Goal: Task Accomplishment & Management: Manage account settings

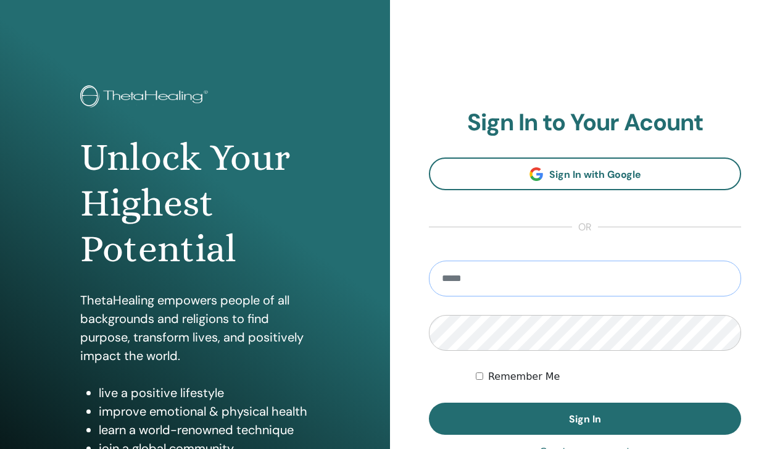
type input "**********"
click at [585, 419] on button "Sign In" at bounding box center [585, 419] width 312 height 32
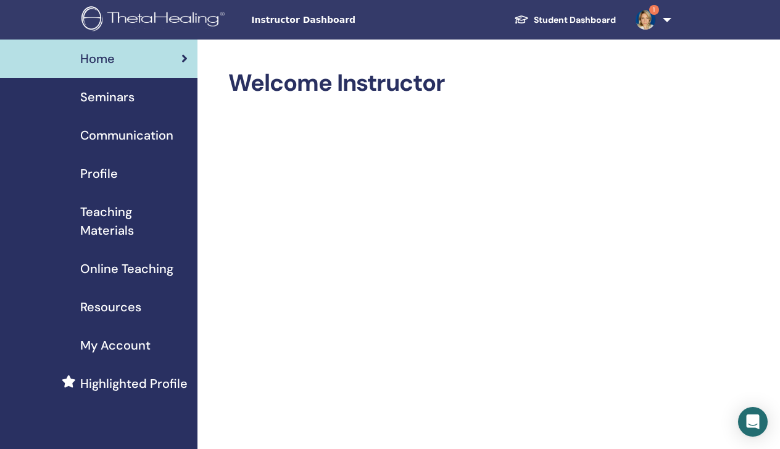
click at [102, 98] on span "Seminars" at bounding box center [107, 97] width 54 height 19
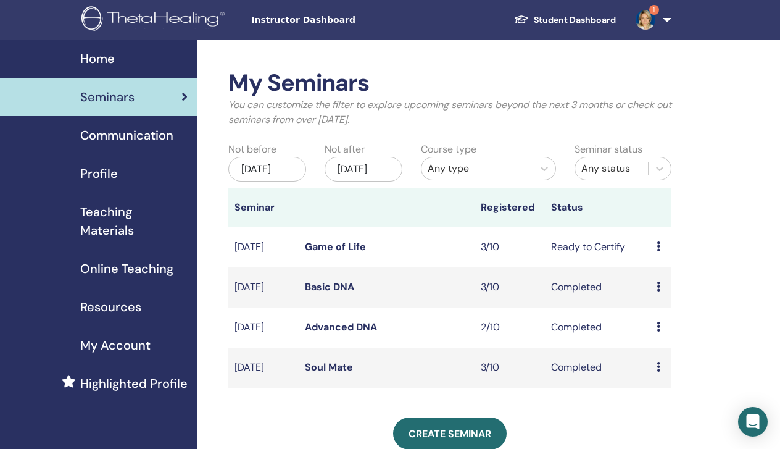
click at [661, 254] on div "Preview Edit Attendees Cancel" at bounding box center [661, 247] width 9 height 15
click at [348, 253] on link "Game of Life" at bounding box center [335, 246] width 61 height 13
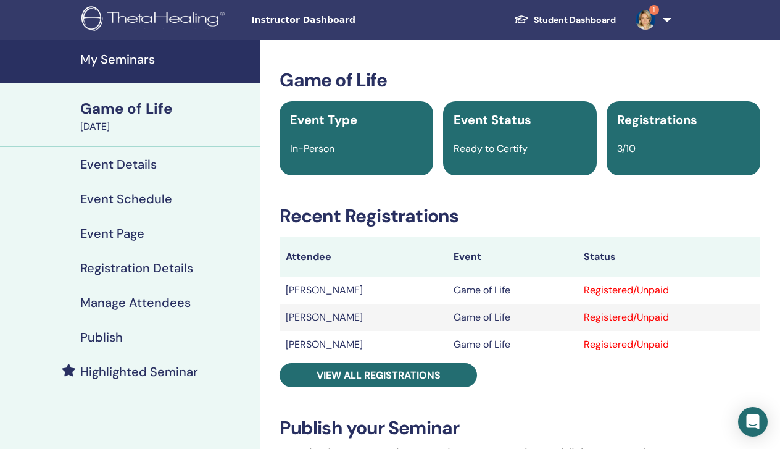
click at [165, 305] on h4 "Manage Attendees" at bounding box center [135, 302] width 111 height 15
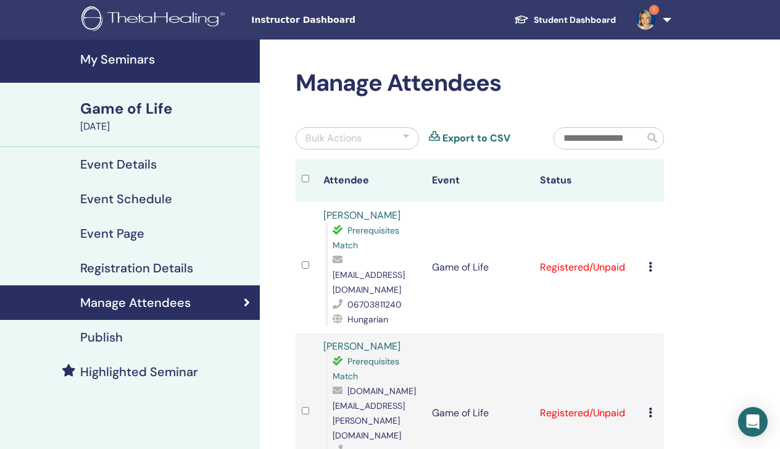
click at [650, 262] on icon at bounding box center [651, 267] width 4 height 10
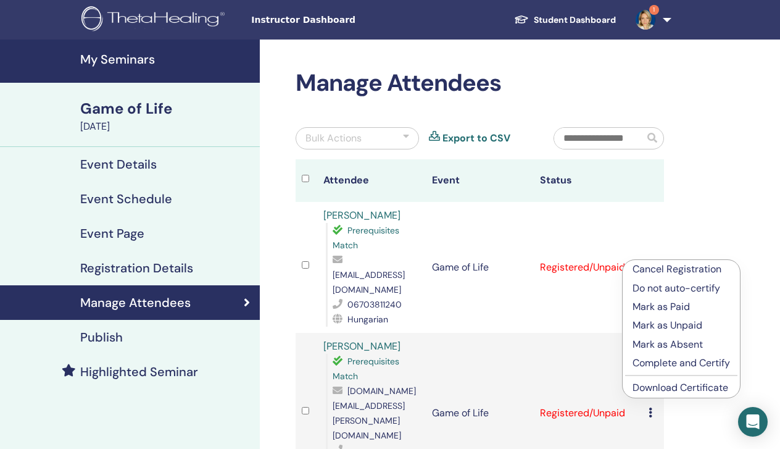
click at [646, 361] on p "Complete and Certify" at bounding box center [682, 363] width 98 height 15
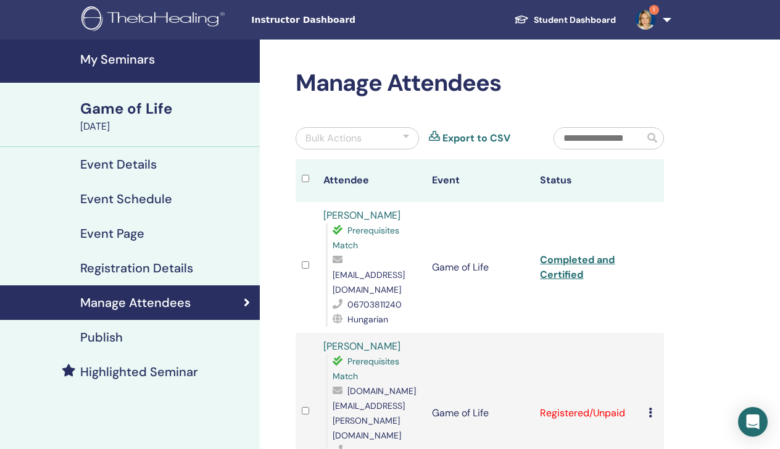
click at [650, 407] on icon at bounding box center [651, 412] width 4 height 10
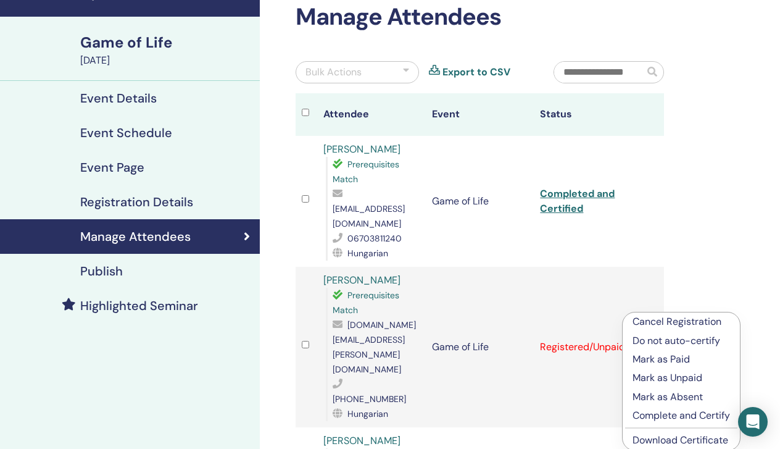
scroll to position [120, 0]
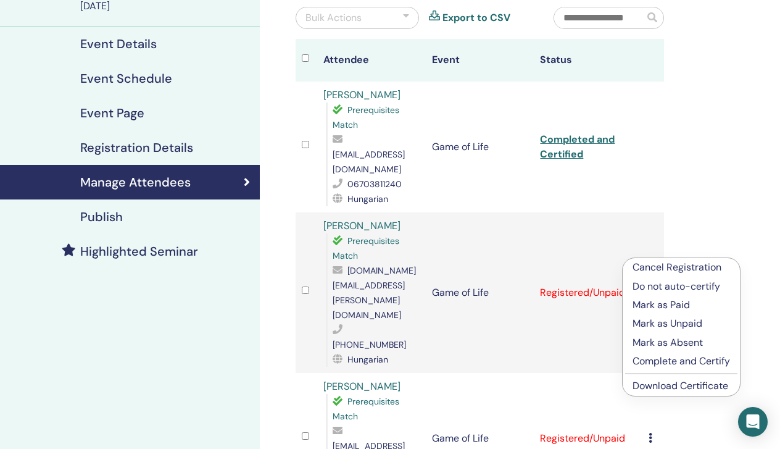
click at [643, 361] on p "Complete and Certify" at bounding box center [682, 361] width 98 height 15
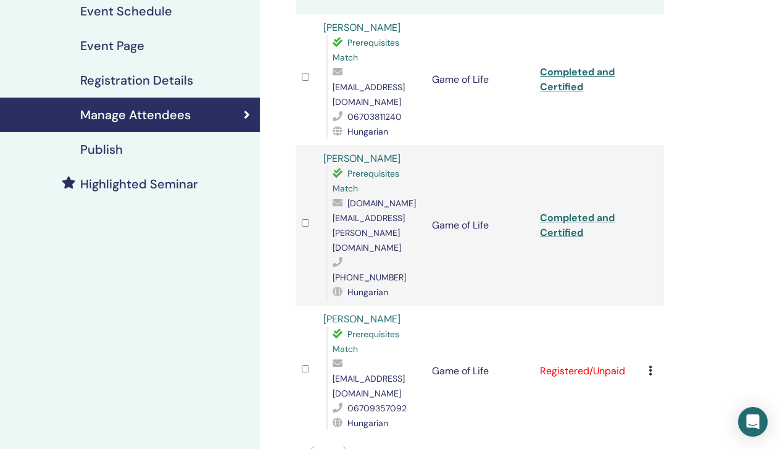
scroll to position [195, 0]
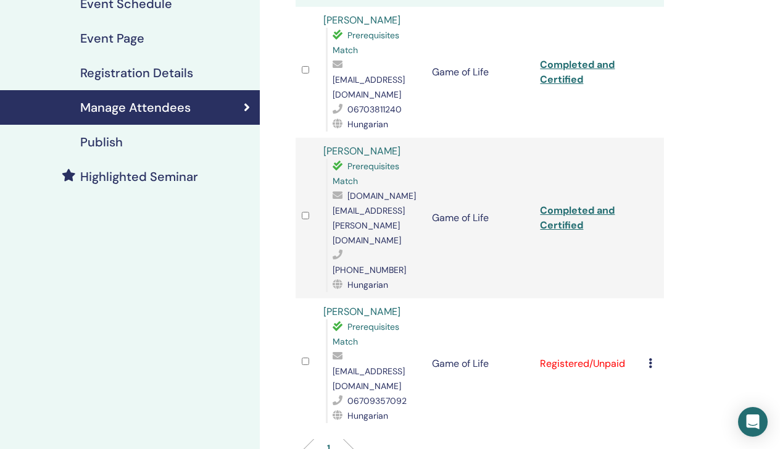
click at [649, 358] on icon at bounding box center [651, 363] width 4 height 10
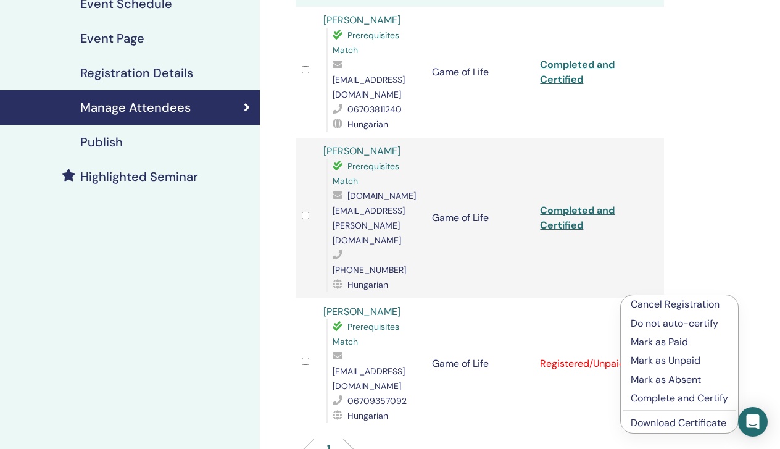
click at [633, 403] on p "Complete and Certify" at bounding box center [680, 398] width 98 height 15
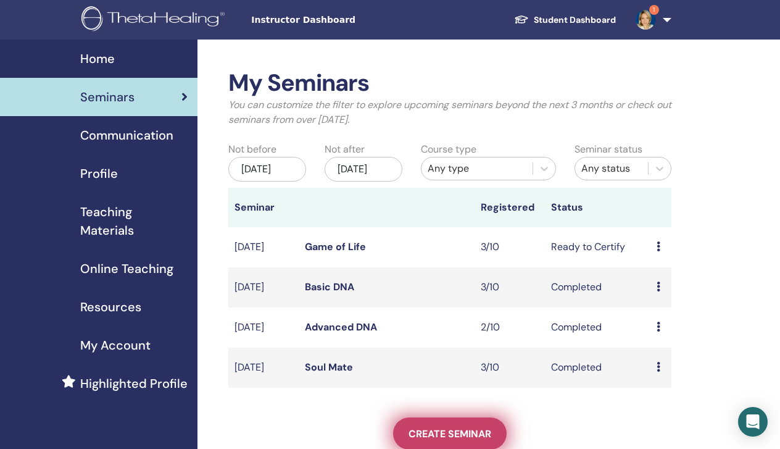
click at [422, 437] on link "Create seminar" at bounding box center [450, 433] width 114 height 32
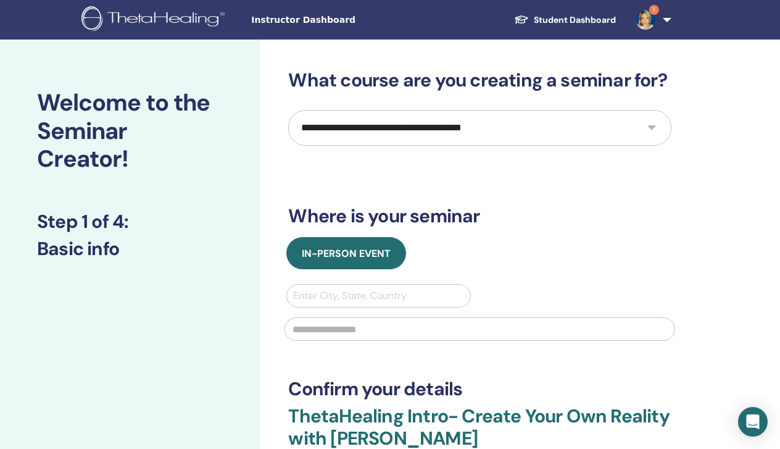
select select "*"
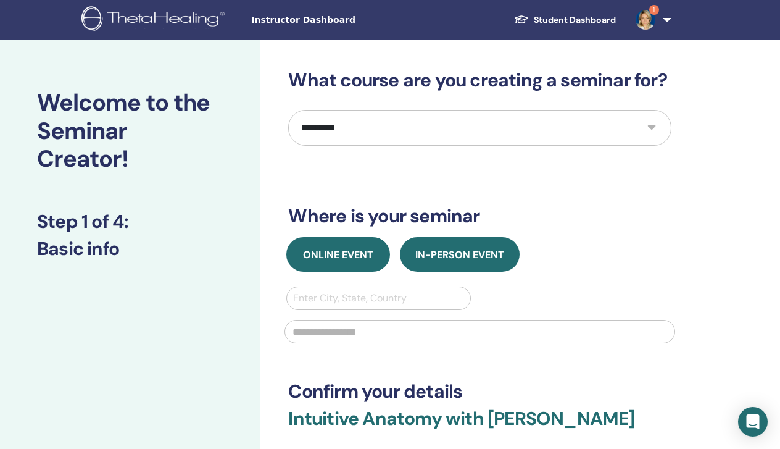
click at [337, 256] on span "Online Event" at bounding box center [338, 254] width 70 height 13
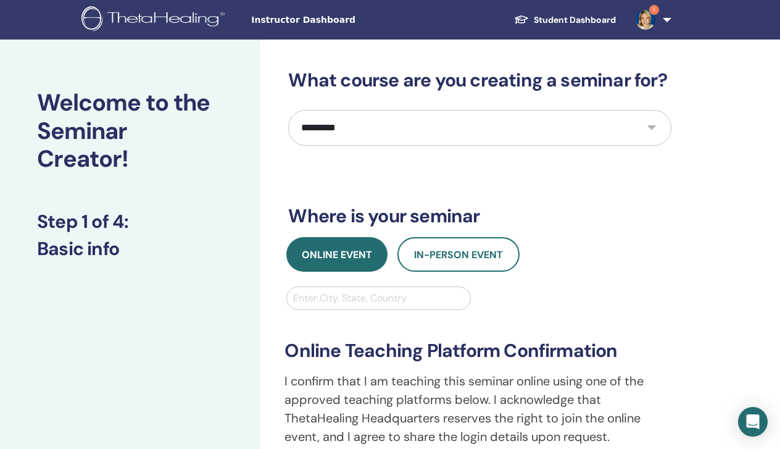
click at [341, 303] on div "Enter City, State, Country" at bounding box center [378, 298] width 170 height 15
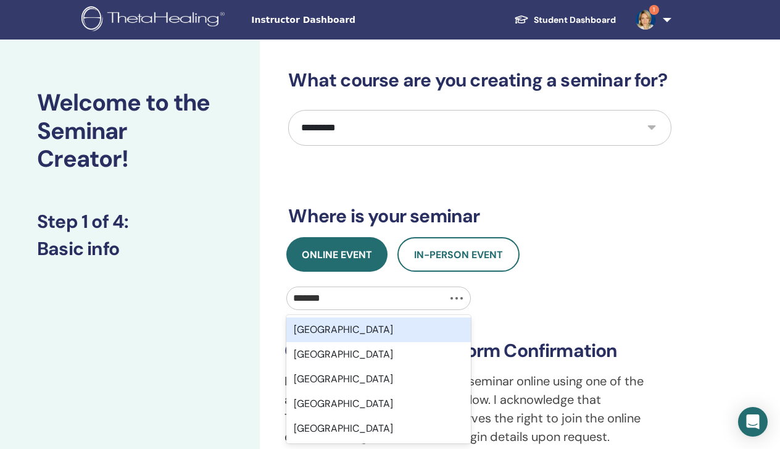
type input "********"
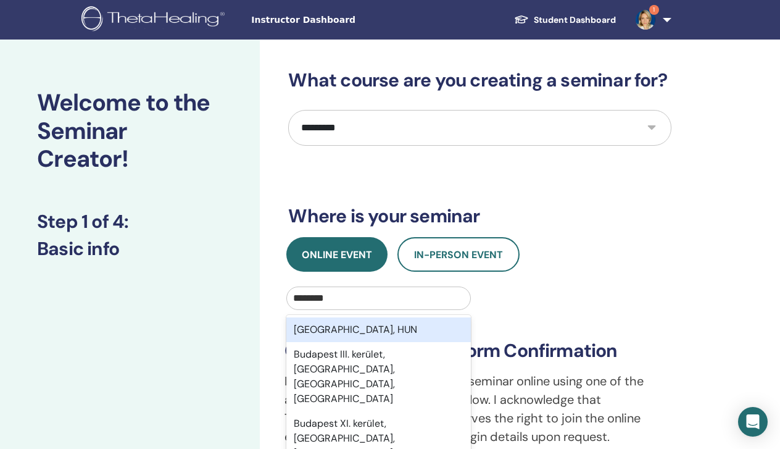
click at [326, 328] on div "Budapest, HUN" at bounding box center [378, 329] width 184 height 25
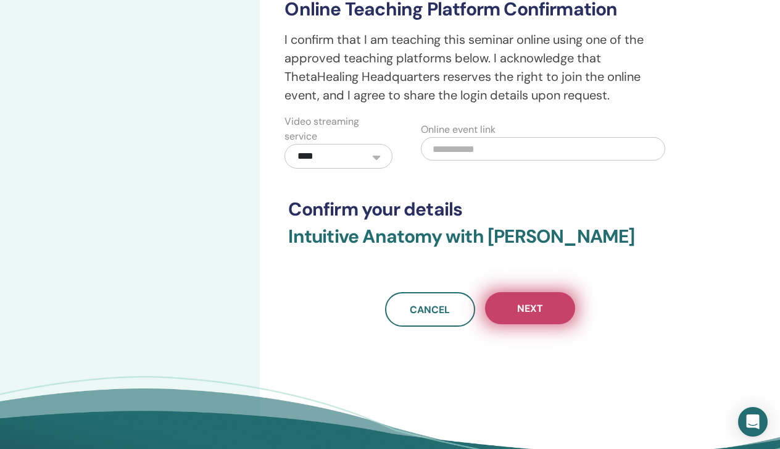
scroll to position [342, 0]
click at [525, 309] on span "Next" at bounding box center [530, 307] width 26 height 13
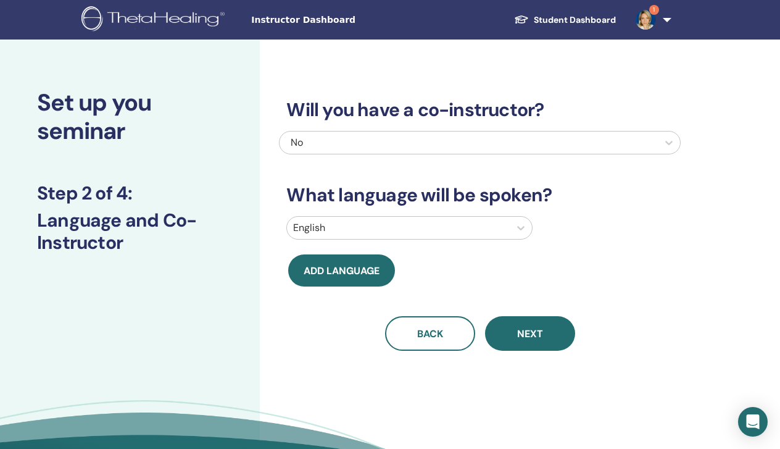
scroll to position [0, 0]
click at [456, 225] on div at bounding box center [398, 227] width 211 height 17
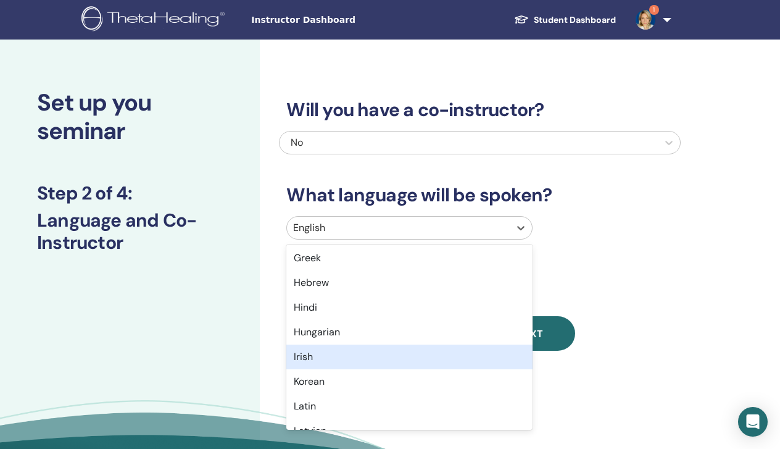
scroll to position [501, 0]
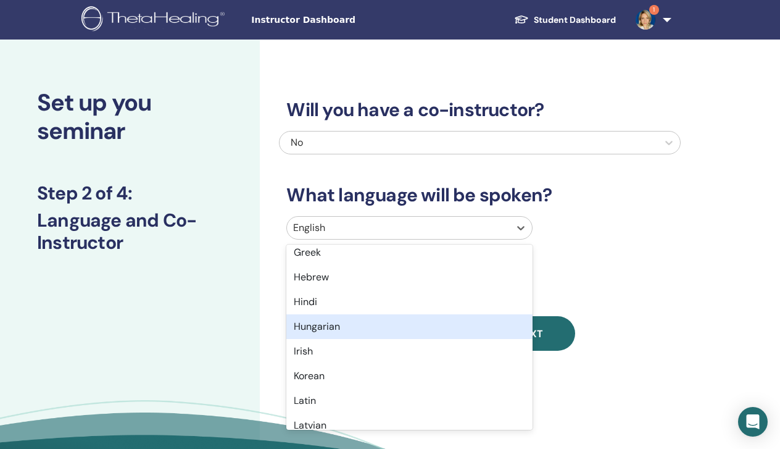
click at [417, 330] on div "Hungarian" at bounding box center [409, 326] width 246 height 25
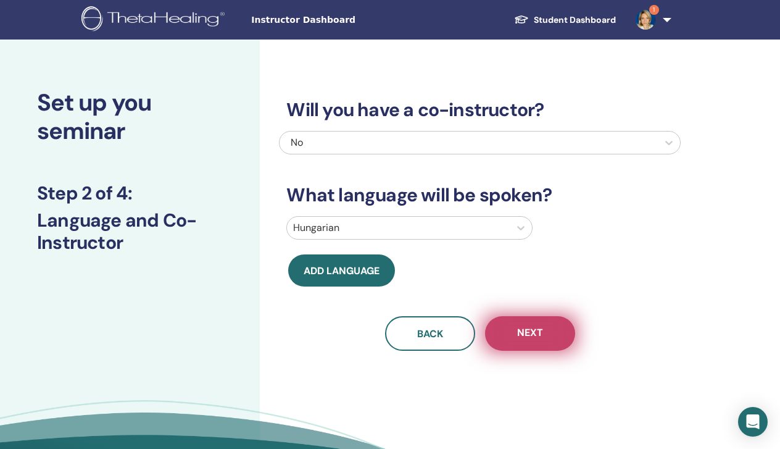
click at [511, 332] on button "Next" at bounding box center [530, 333] width 90 height 35
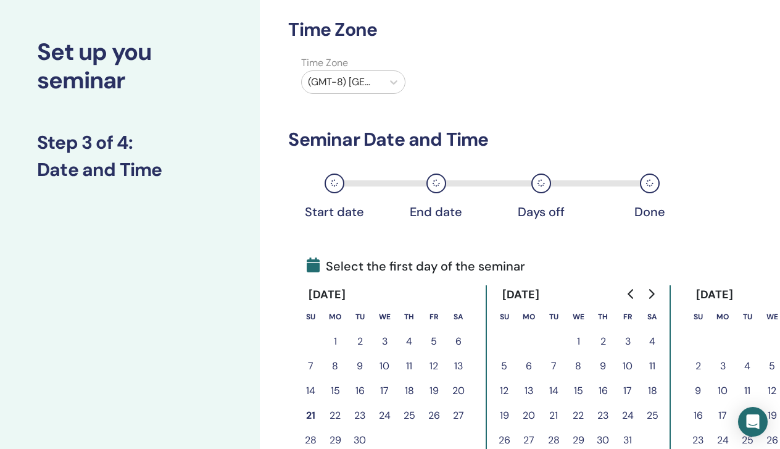
scroll to position [52, 0]
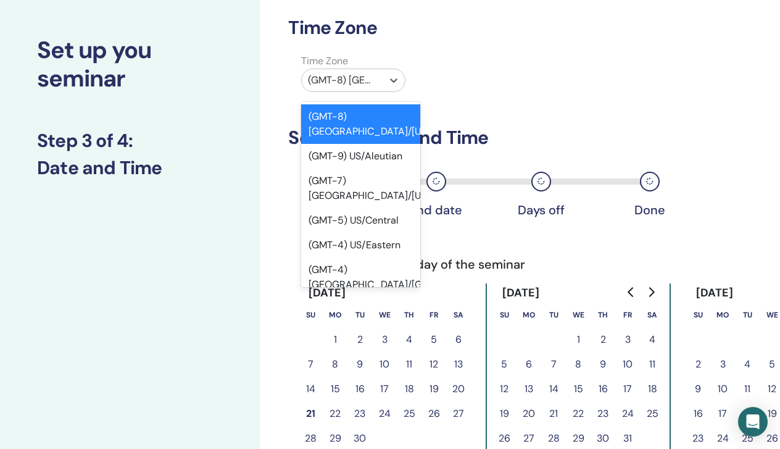
click at [341, 86] on div at bounding box center [342, 80] width 69 height 17
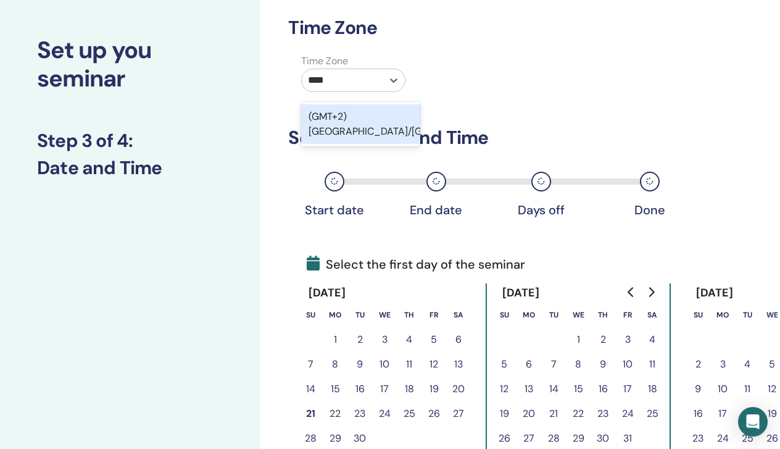
type input "*****"
click at [314, 127] on div "(GMT+2) Europe/Budapest" at bounding box center [360, 124] width 119 height 40
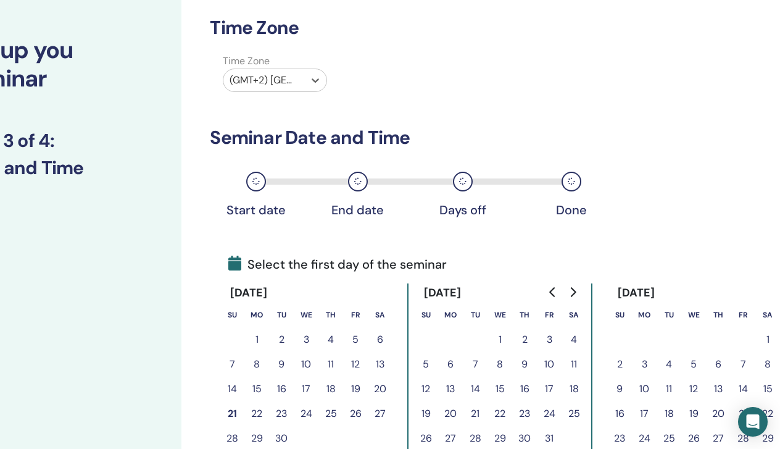
scroll to position [52, 78]
click at [574, 293] on icon "Go to next month" at bounding box center [573, 292] width 10 height 10
click at [746, 388] on button "20" at bounding box center [743, 389] width 25 height 25
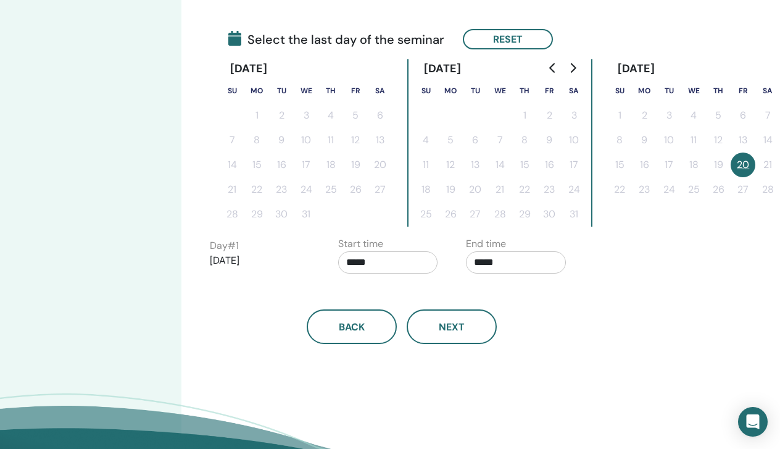
scroll to position [279, 78]
click at [571, 66] on icon "Go to next month" at bounding box center [573, 67] width 10 height 10
click at [669, 140] on button "10" at bounding box center [669, 139] width 25 height 25
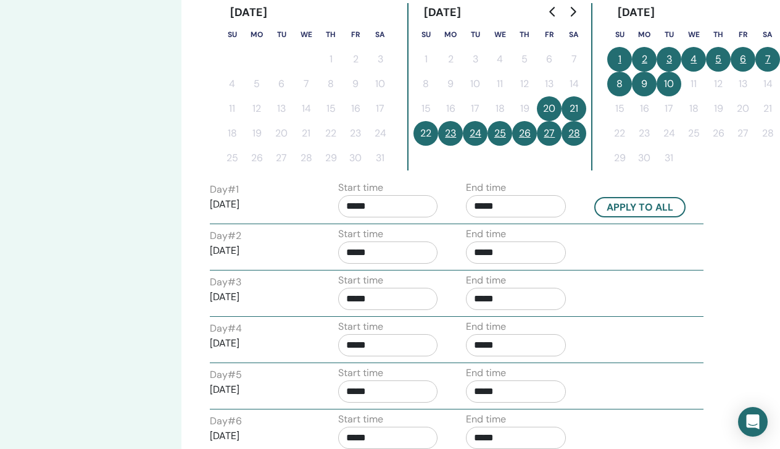
scroll to position [331, 78]
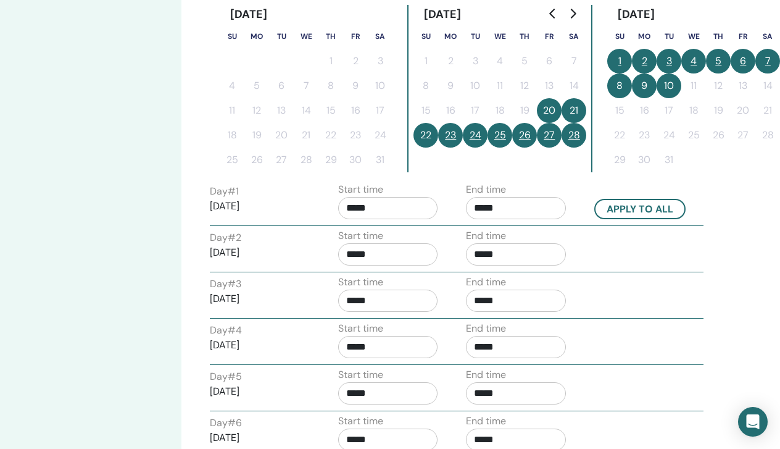
click at [527, 140] on button "26" at bounding box center [524, 135] width 25 height 25
click at [499, 140] on button "25" at bounding box center [500, 135] width 25 height 25
click at [693, 64] on button "4" at bounding box center [694, 61] width 25 height 25
click at [720, 66] on button "5" at bounding box center [718, 61] width 25 height 25
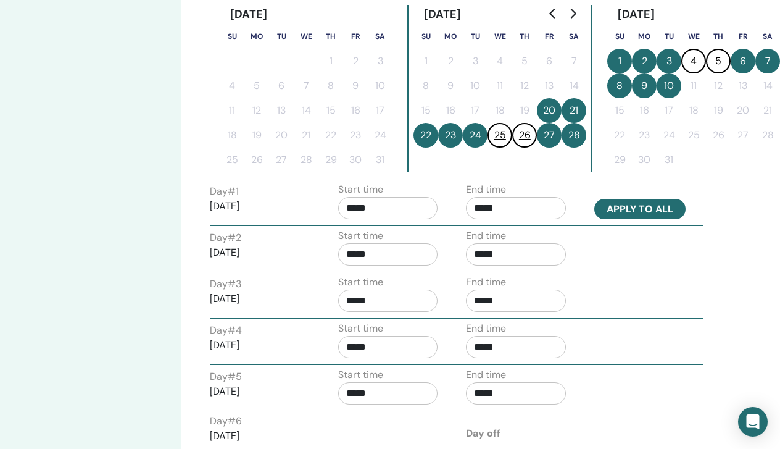
click at [649, 205] on button "Apply to all" at bounding box center [639, 209] width 91 height 20
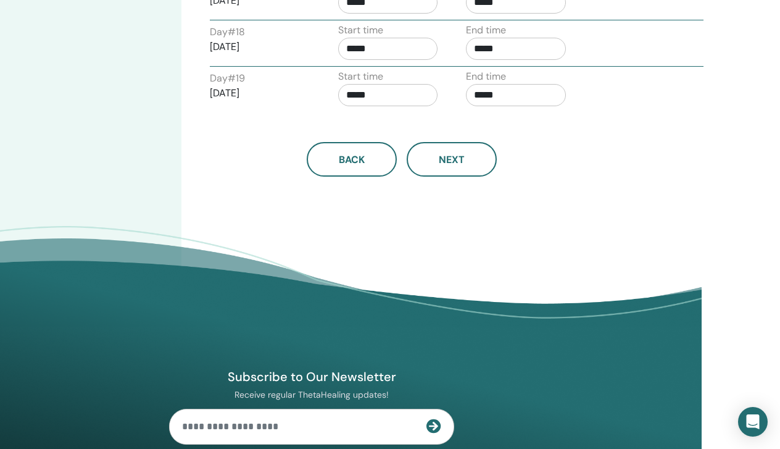
scroll to position [1264, 78]
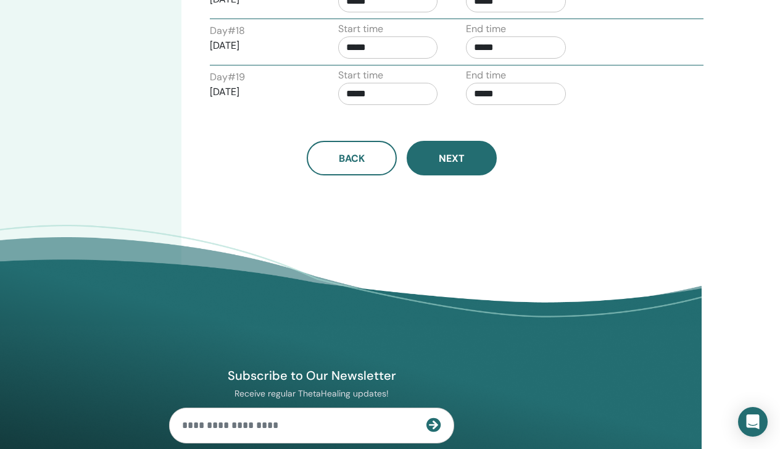
click at [464, 164] on span "Next" at bounding box center [452, 158] width 26 height 13
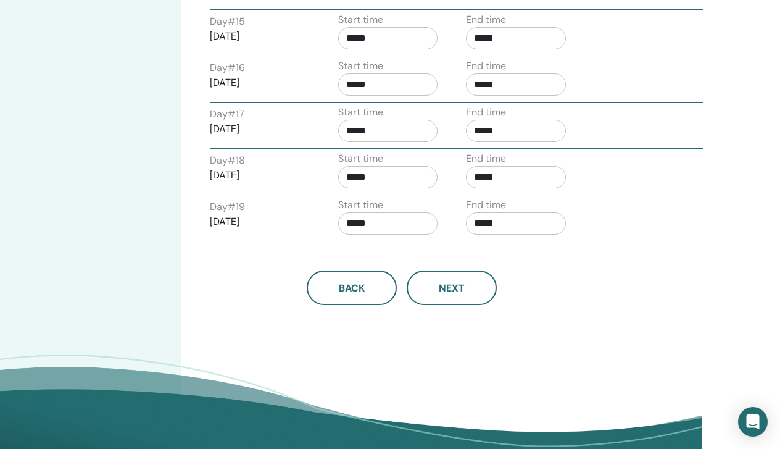
scroll to position [1187, 78]
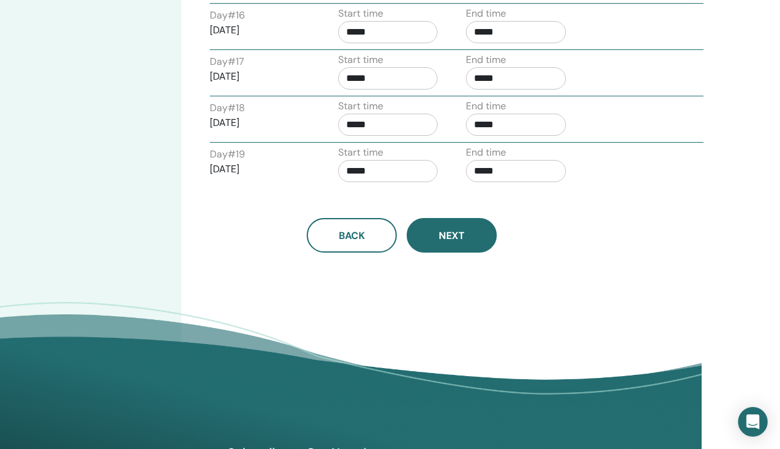
click at [464, 234] on span "Next" at bounding box center [452, 235] width 26 height 13
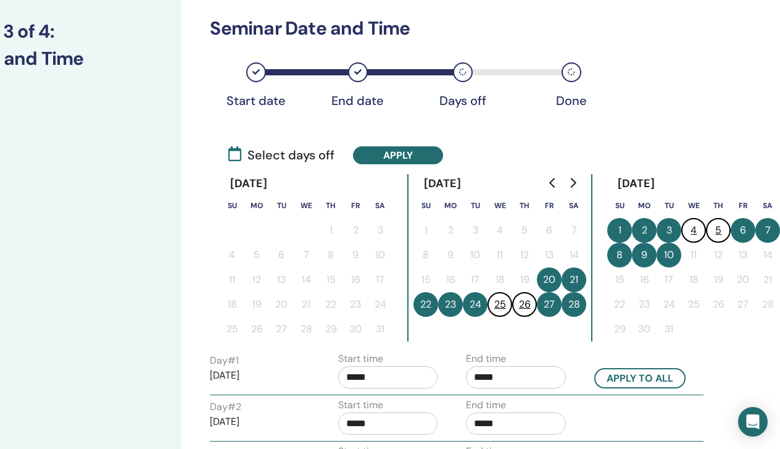
scroll to position [33, 78]
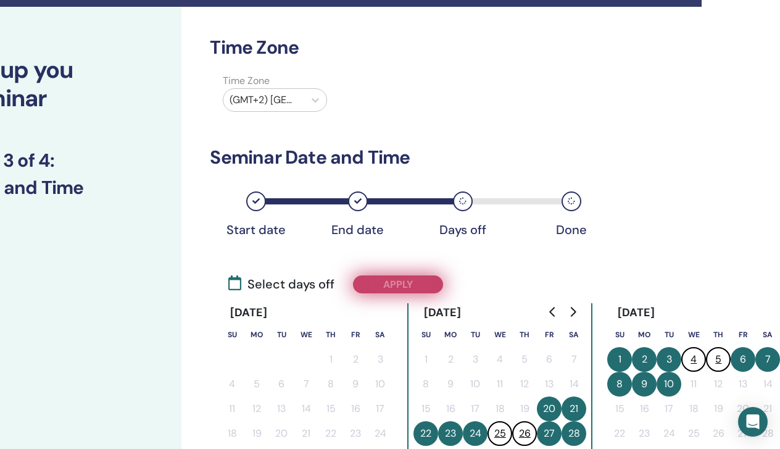
click at [414, 287] on button "Apply" at bounding box center [398, 284] width 90 height 18
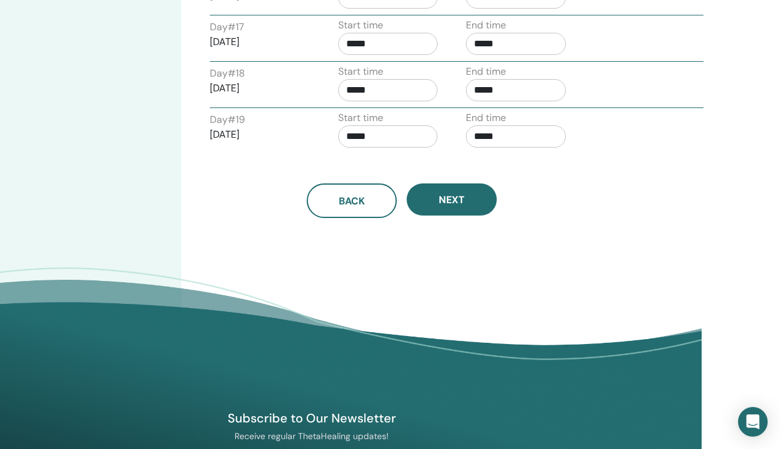
scroll to position [1213, 78]
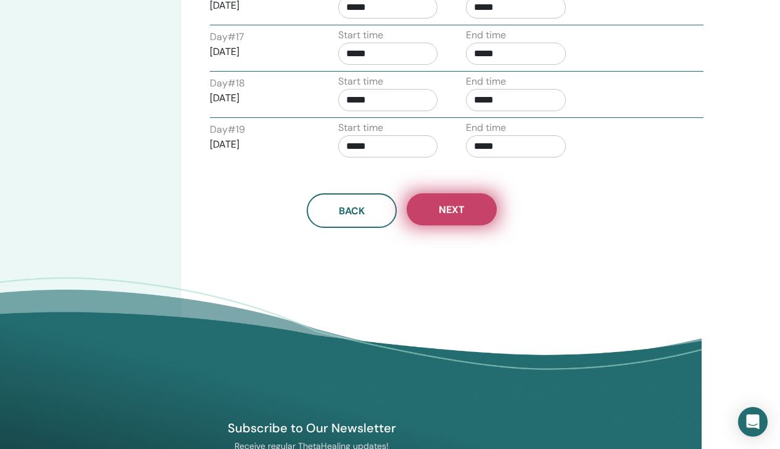
click at [456, 220] on button "Next" at bounding box center [452, 209] width 90 height 32
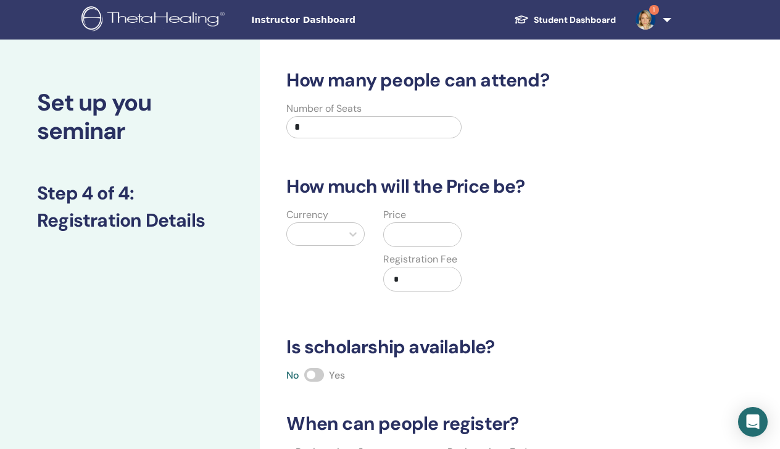
scroll to position [0, 0]
click at [380, 129] on input "*" at bounding box center [373, 127] width 175 height 22
type input "**"
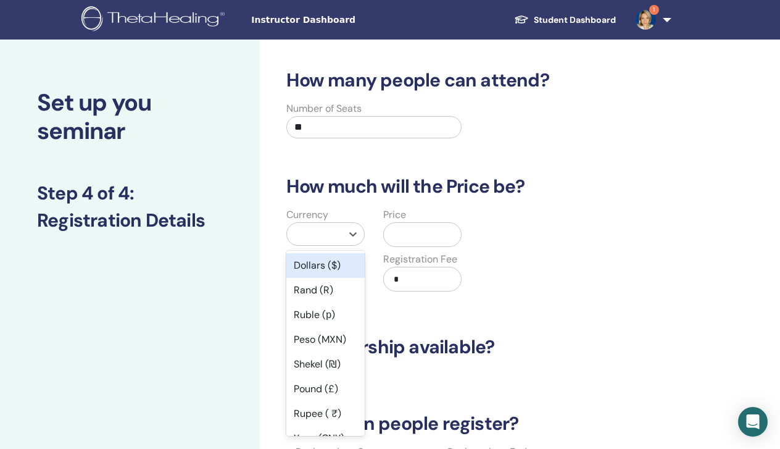
click at [334, 236] on div at bounding box center [314, 233] width 43 height 17
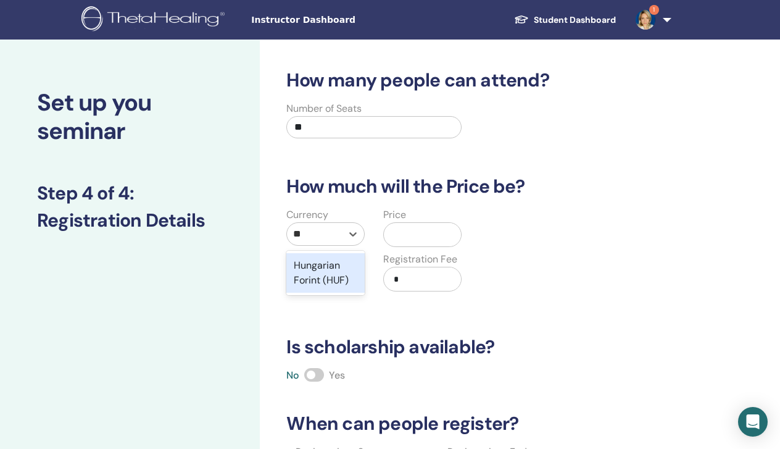
type input "***"
click at [320, 289] on div "Hungarian Forint (HUF)" at bounding box center [325, 273] width 78 height 40
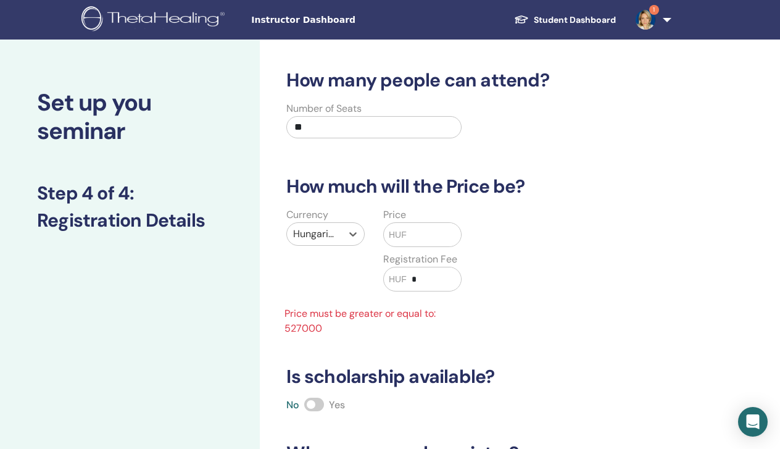
click at [397, 233] on span "HUF" at bounding box center [398, 234] width 18 height 13
click at [411, 235] on input "text" at bounding box center [434, 234] width 54 height 23
click at [489, 312] on div "Currency Hungarian Forint (HUF) Price HUF Registration Fee HUF * Price must be …" at bounding box center [471, 271] width 402 height 128
click at [442, 237] on input "text" at bounding box center [434, 234] width 54 height 23
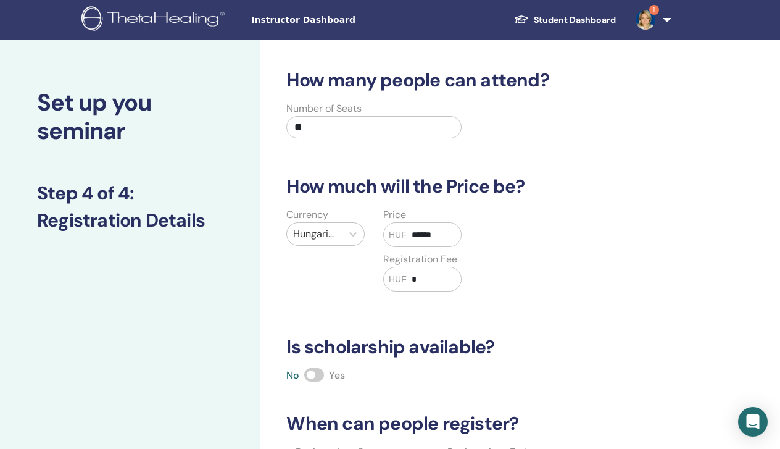
type input "******"
click at [521, 294] on div "Currency Hungarian Forint (HUF) Price HUF ****** Registration Fee HUF *" at bounding box center [471, 256] width 402 height 99
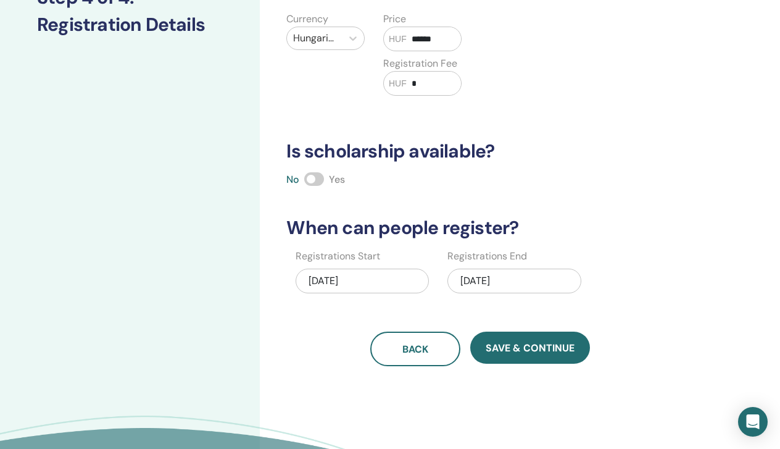
scroll to position [198, 0]
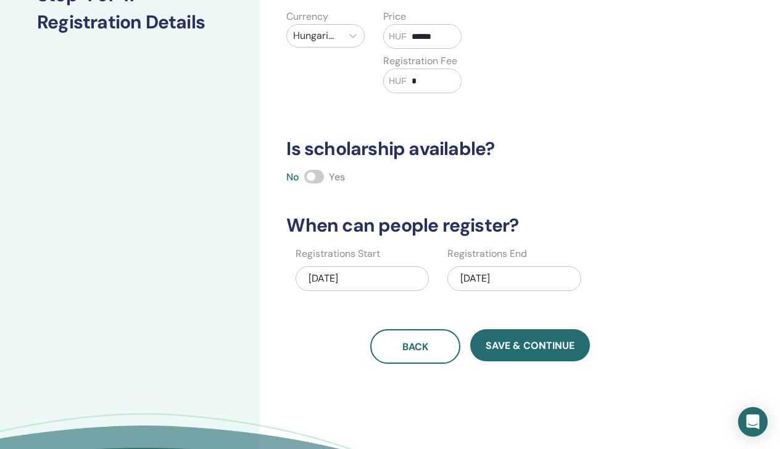
click at [318, 178] on span at bounding box center [314, 177] width 20 height 14
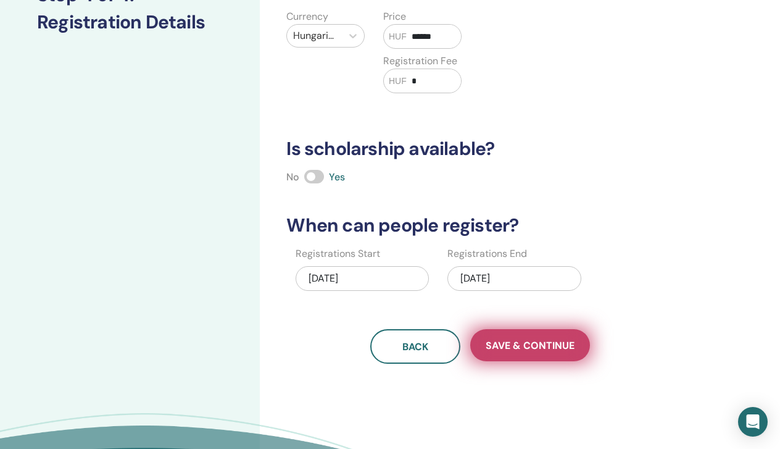
click at [536, 349] on span "Save & Continue" at bounding box center [530, 345] width 89 height 13
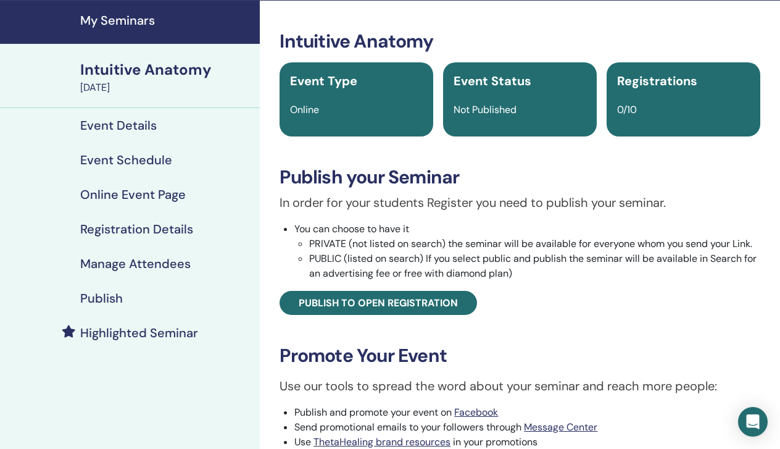
scroll to position [16, 0]
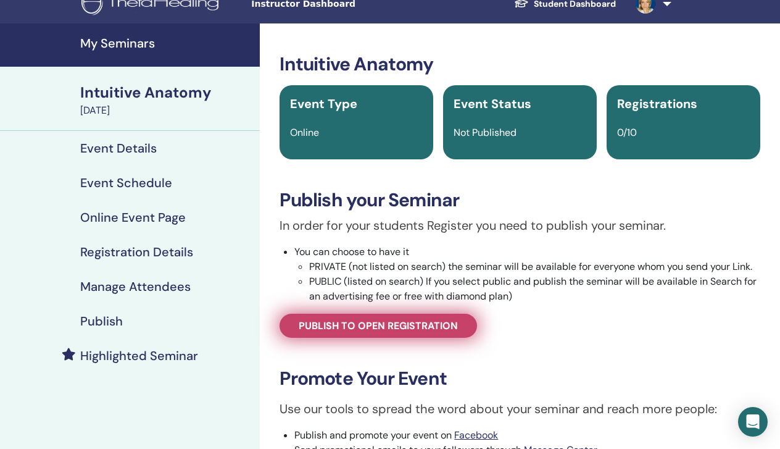
click at [435, 326] on span "Publish to open registration" at bounding box center [378, 325] width 159 height 13
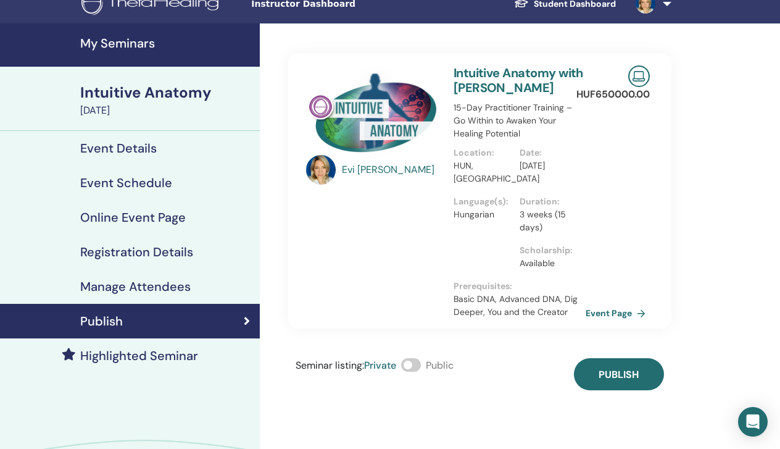
click at [417, 364] on span at bounding box center [411, 365] width 20 height 14
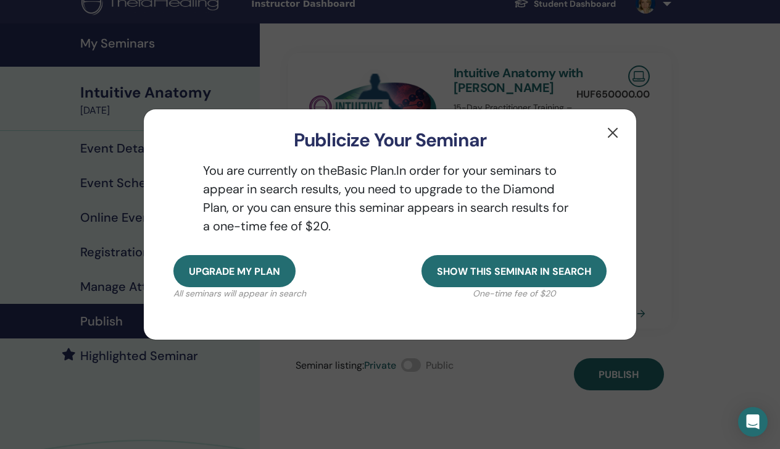
click at [612, 133] on button "button" at bounding box center [613, 133] width 20 height 20
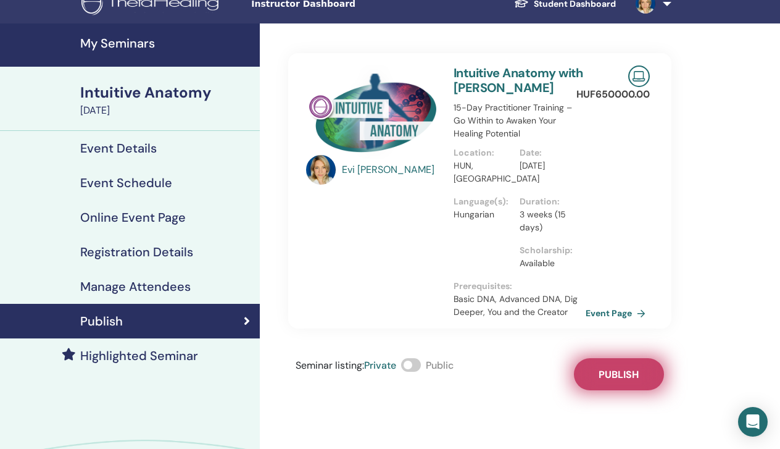
click at [609, 381] on button "Publish" at bounding box center [619, 374] width 90 height 32
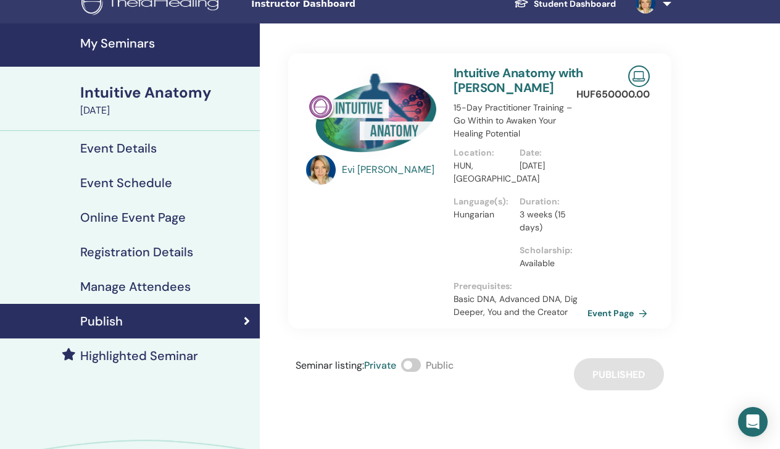
click at [607, 317] on link "Event Page" at bounding box center [620, 313] width 65 height 19
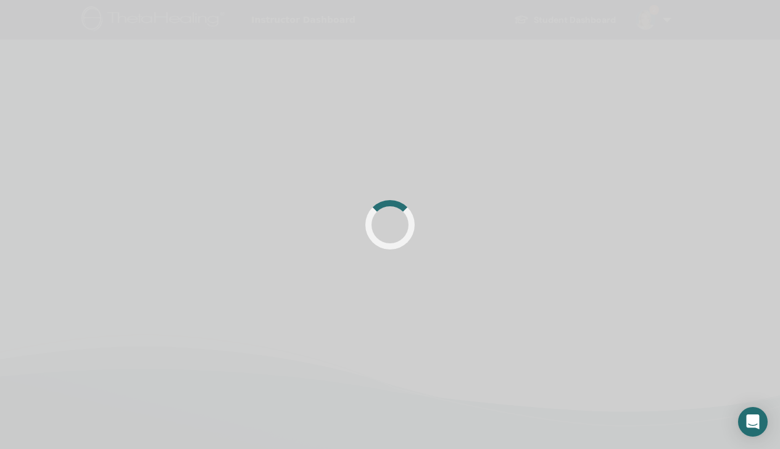
scroll to position [16, 0]
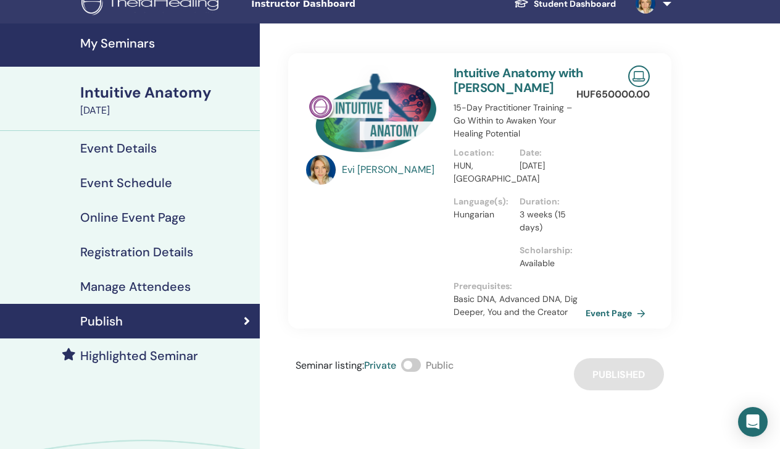
click at [135, 48] on h4 "My Seminars" at bounding box center [166, 43] width 172 height 15
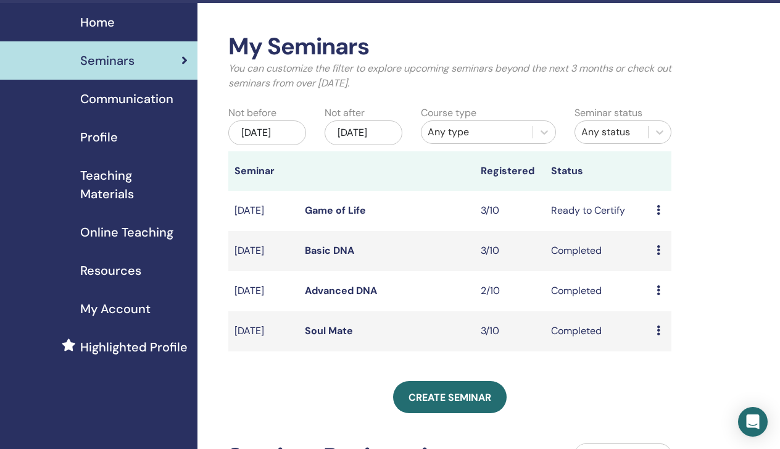
scroll to position [36, 0]
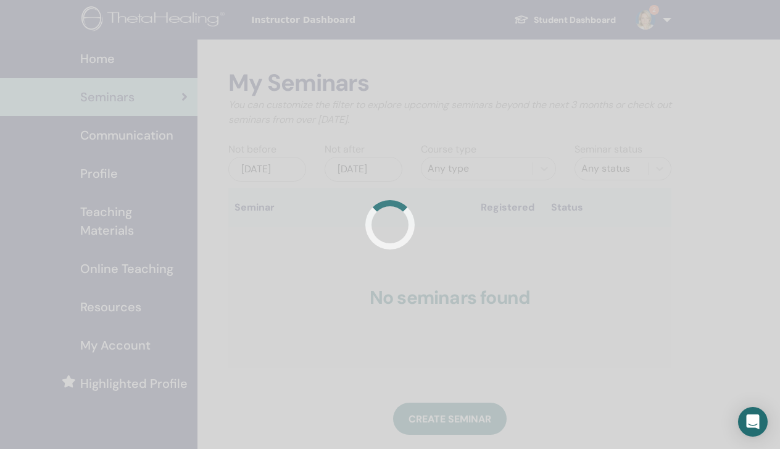
scroll to position [36, 0]
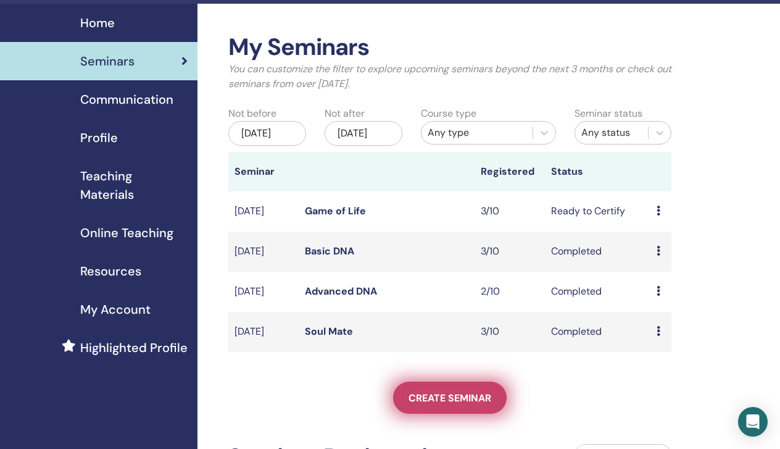
click at [482, 403] on span "Create seminar" at bounding box center [450, 397] width 83 height 13
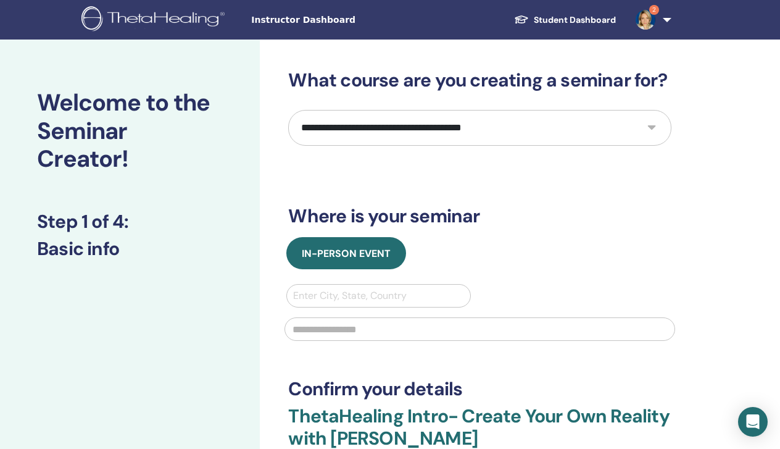
select select "**"
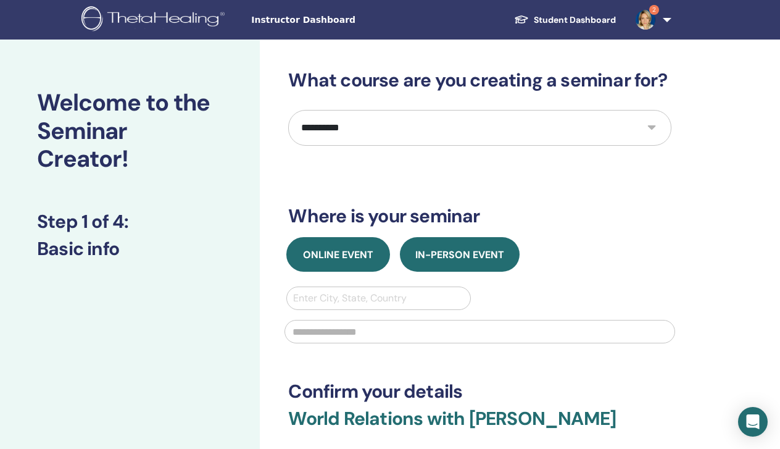
click at [358, 261] on button "Online Event" at bounding box center [338, 254] width 104 height 35
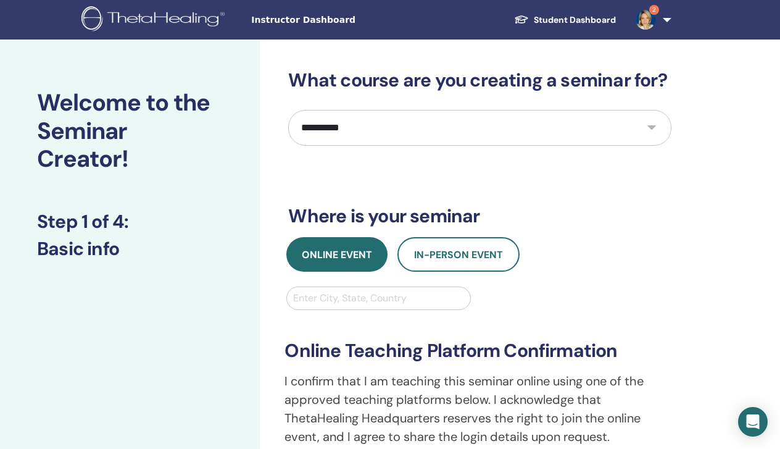
click at [354, 302] on div "Enter City, State, Country" at bounding box center [378, 298] width 170 height 15
type input "*******"
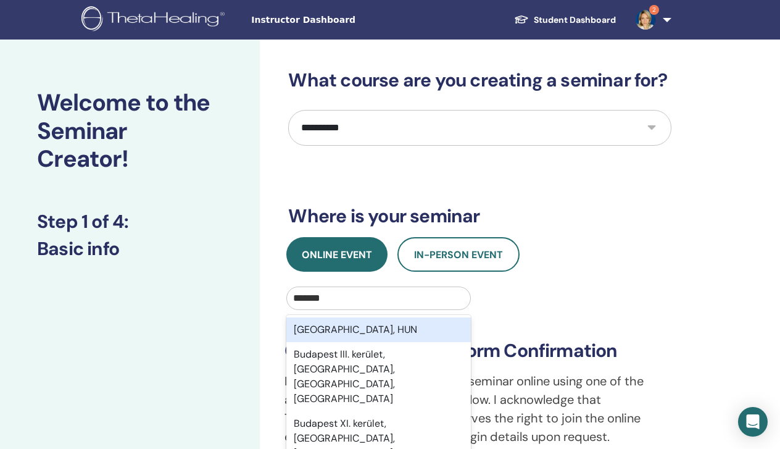
click at [324, 325] on div "Budapest, HUN" at bounding box center [378, 329] width 184 height 25
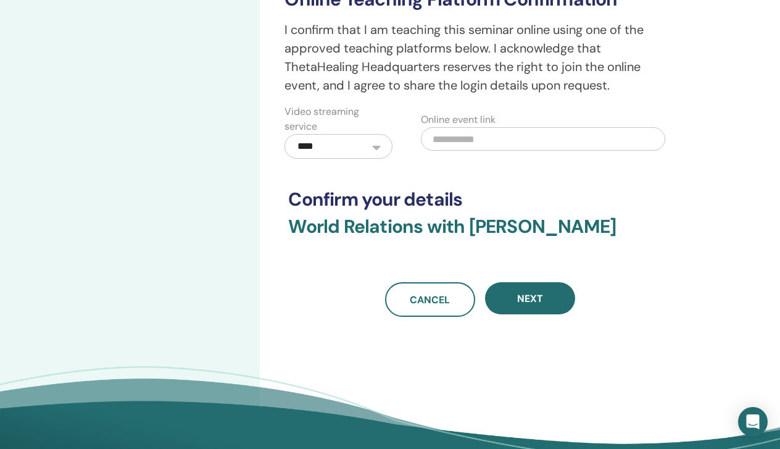
scroll to position [353, 0]
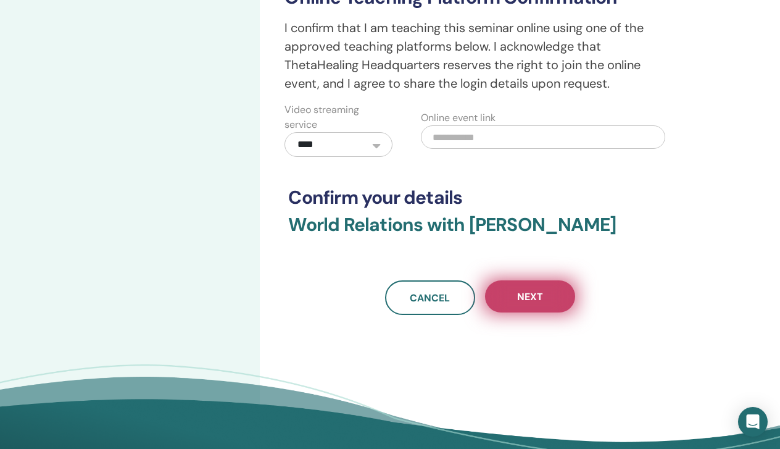
click at [522, 304] on button "Next" at bounding box center [530, 296] width 90 height 32
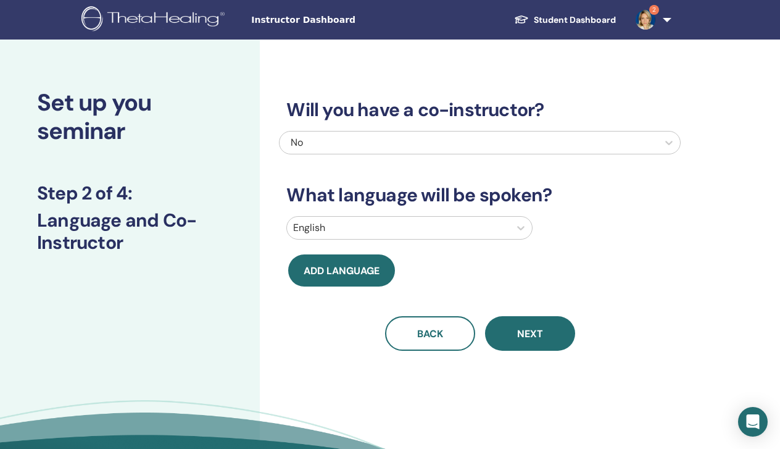
scroll to position [0, 0]
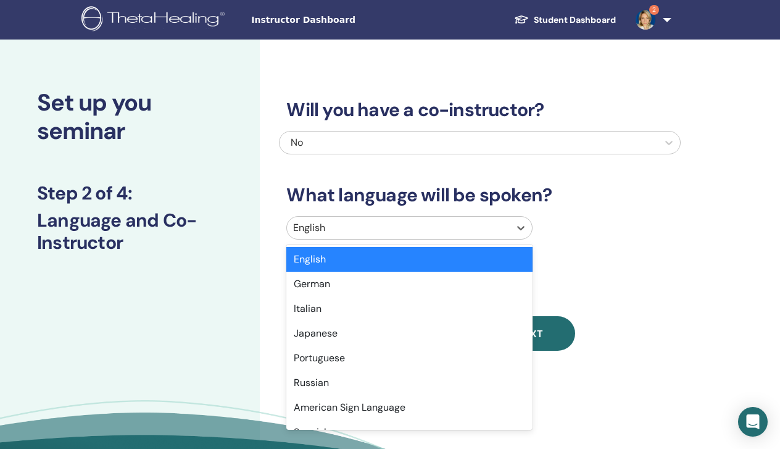
click at [457, 230] on div at bounding box center [398, 227] width 211 height 17
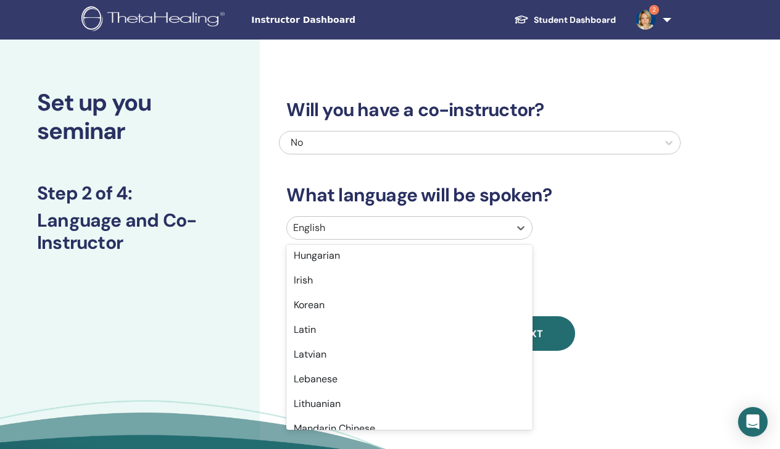
scroll to position [576, 0]
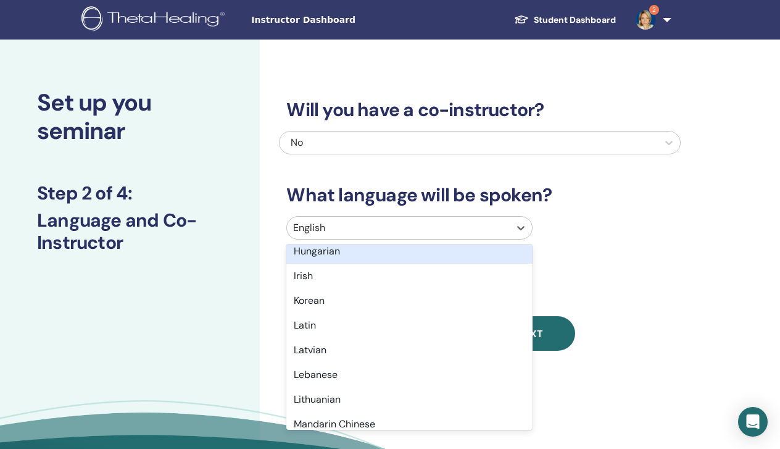
click at [372, 257] on div "Hungarian" at bounding box center [409, 251] width 246 height 25
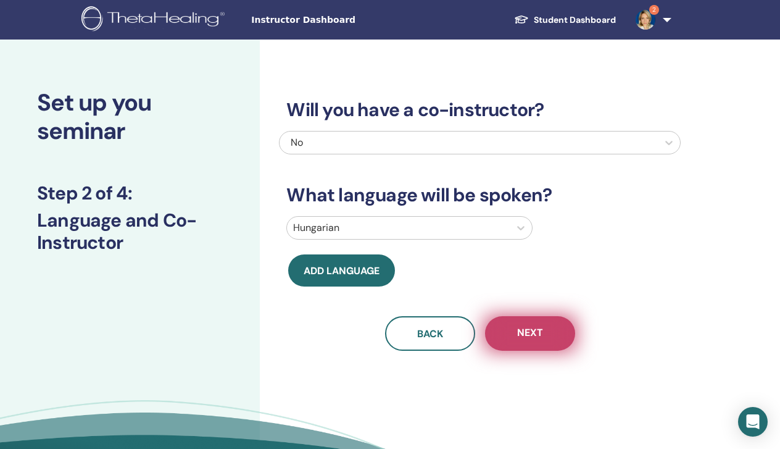
click at [540, 336] on span "Next" at bounding box center [530, 333] width 26 height 15
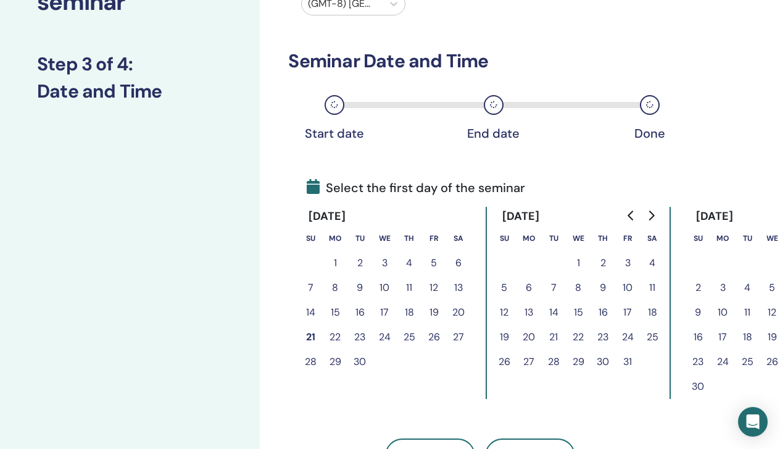
scroll to position [133, 0]
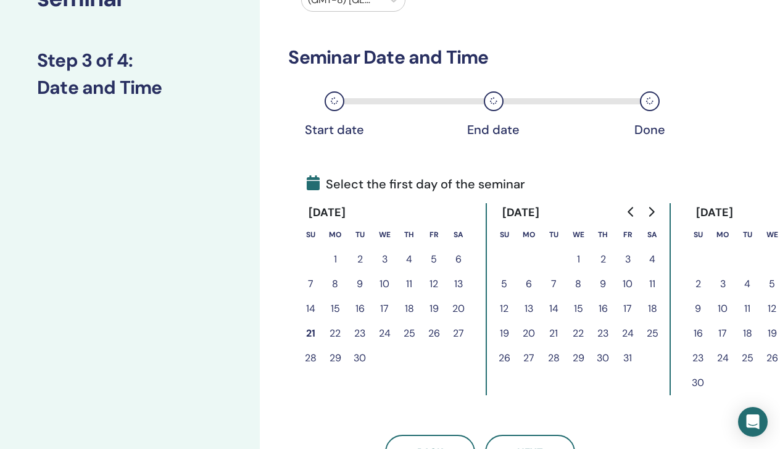
click at [335, 336] on button "22" at bounding box center [335, 333] width 25 height 25
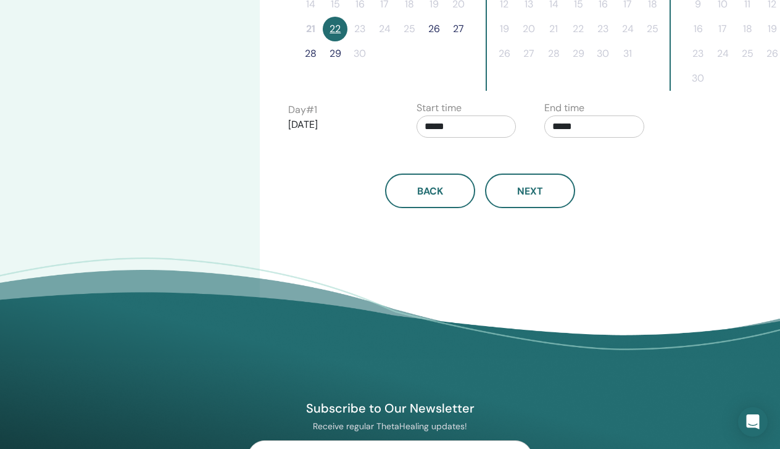
scroll to position [441, 0]
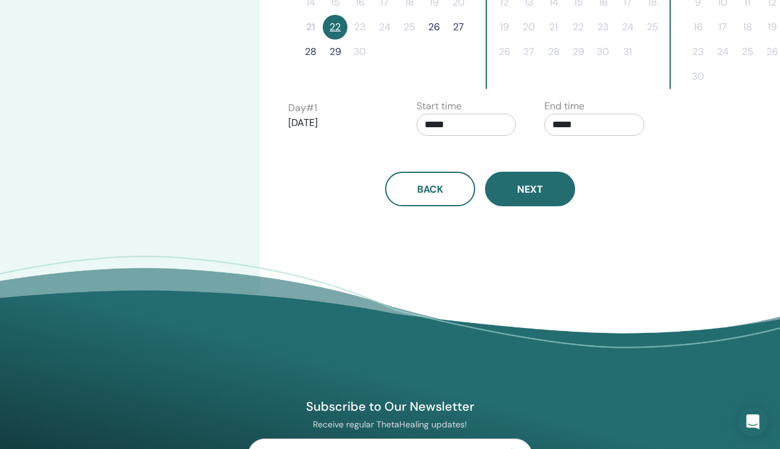
click at [536, 194] on span "Next" at bounding box center [530, 189] width 26 height 13
click at [437, 27] on button "26" at bounding box center [434, 27] width 25 height 25
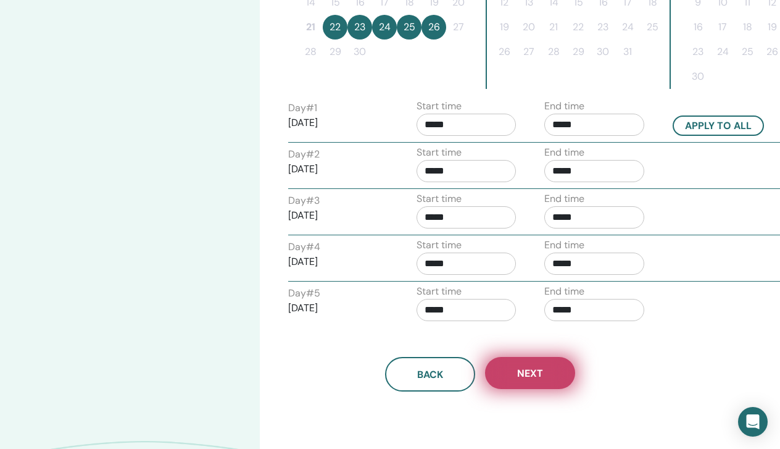
click at [548, 372] on button "Next" at bounding box center [530, 373] width 90 height 32
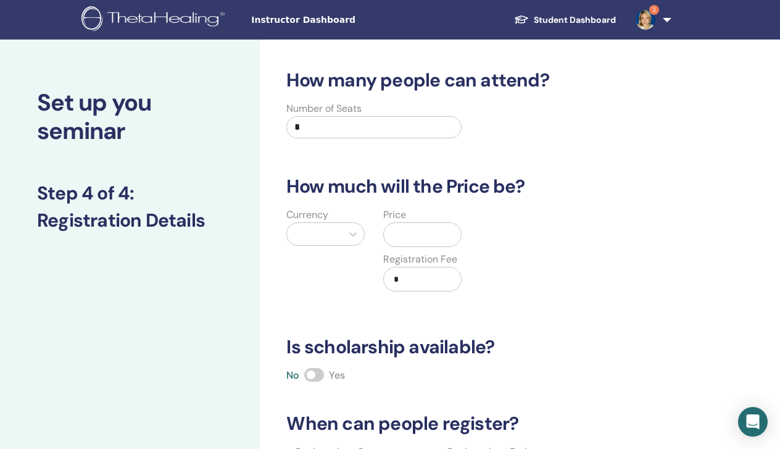
scroll to position [0, 0]
click at [374, 130] on input "*" at bounding box center [373, 127] width 175 height 22
type input "**"
click at [329, 238] on div at bounding box center [314, 233] width 43 height 17
type input "***"
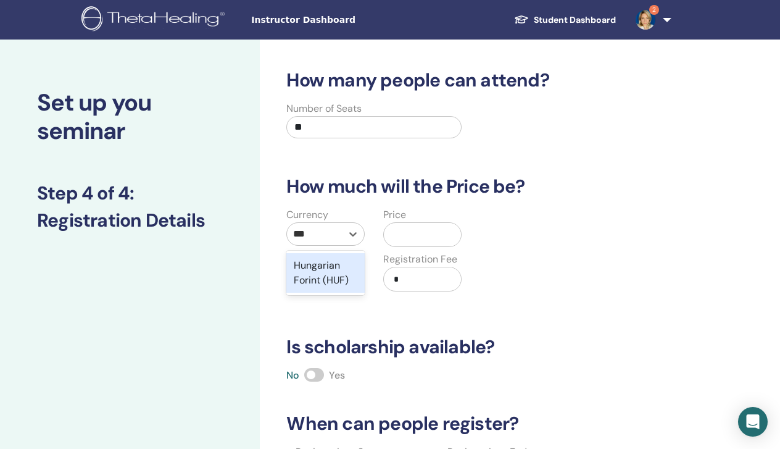
click at [316, 277] on div "Hungarian Forint (HUF)" at bounding box center [325, 273] width 78 height 40
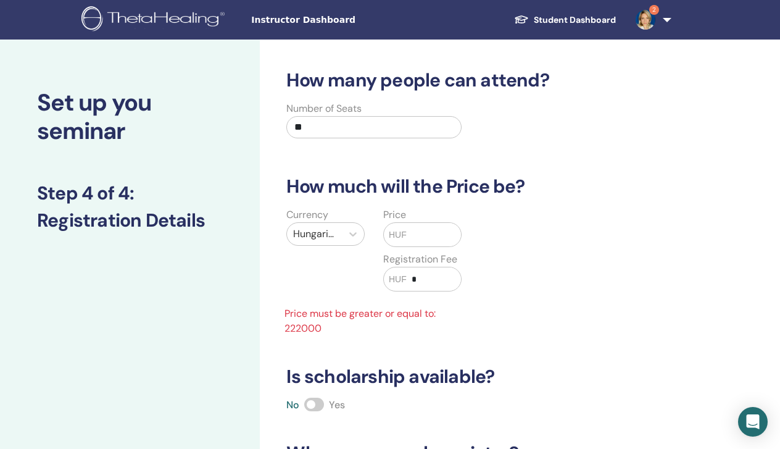
click at [408, 238] on input "text" at bounding box center [434, 234] width 54 height 23
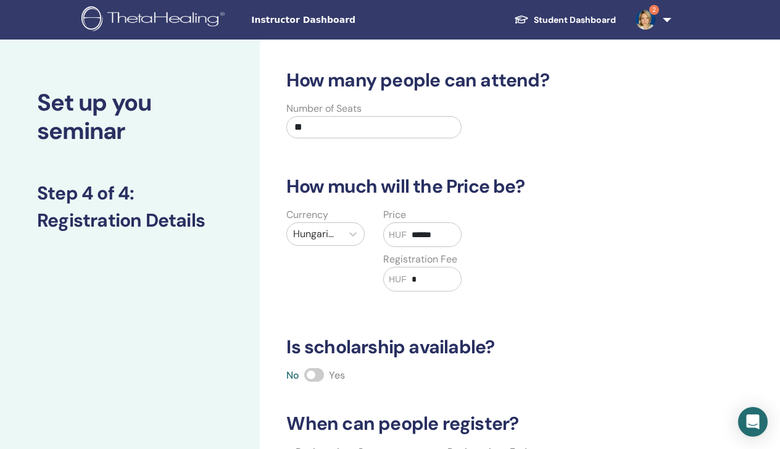
type input "******"
click at [319, 375] on span at bounding box center [314, 375] width 20 height 14
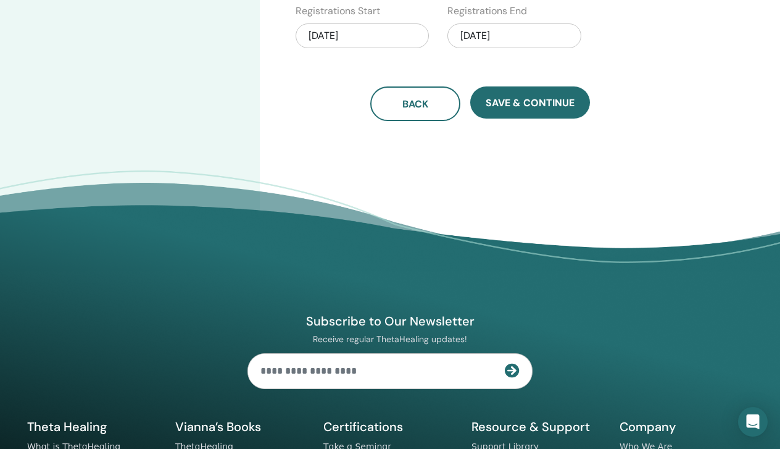
scroll to position [448, 0]
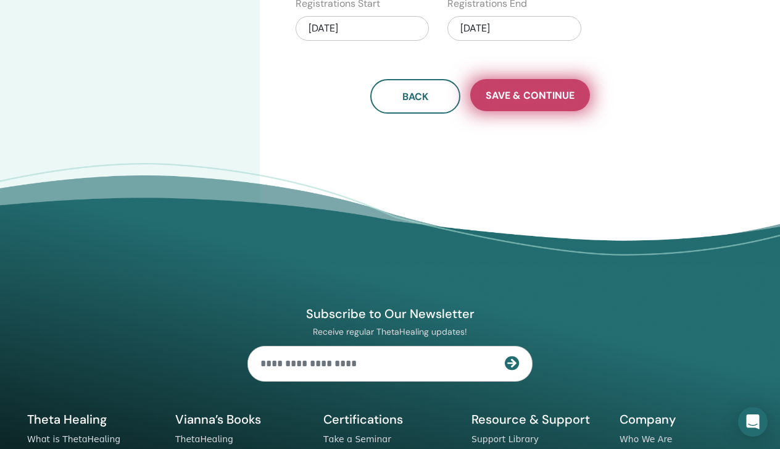
click at [527, 101] on span "Save & Continue" at bounding box center [530, 95] width 89 height 13
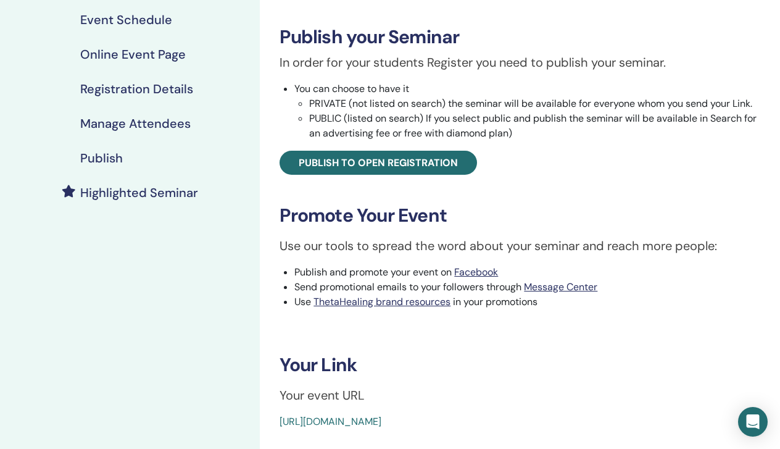
scroll to position [157, 0]
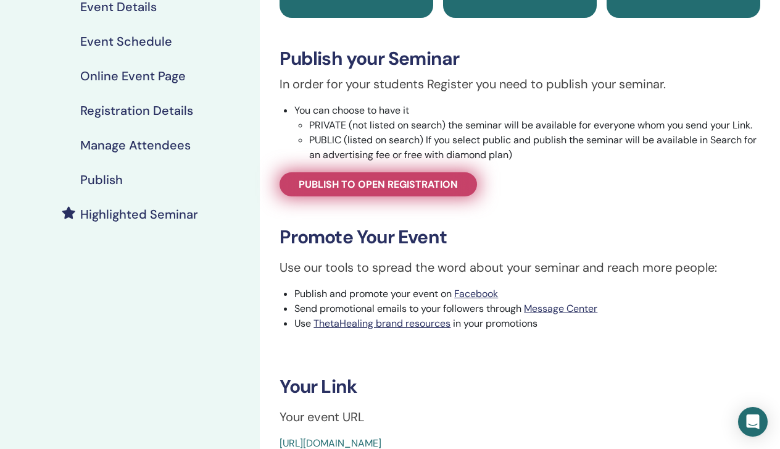
click at [423, 186] on span "Publish to open registration" at bounding box center [378, 184] width 159 height 13
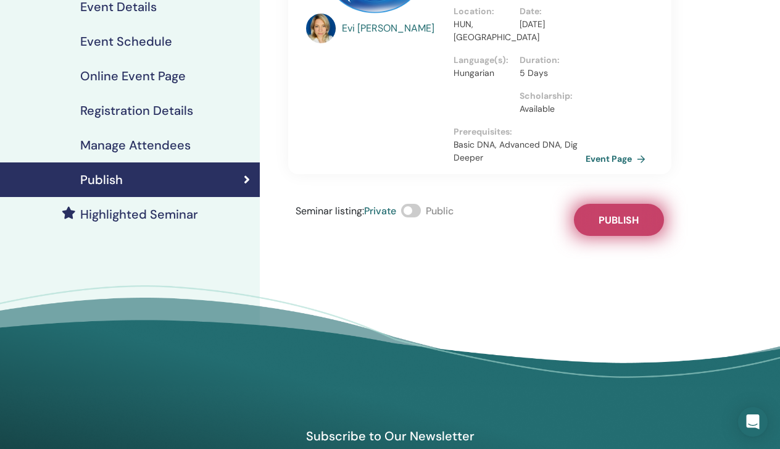
click at [629, 227] on button "Publish" at bounding box center [619, 220] width 90 height 32
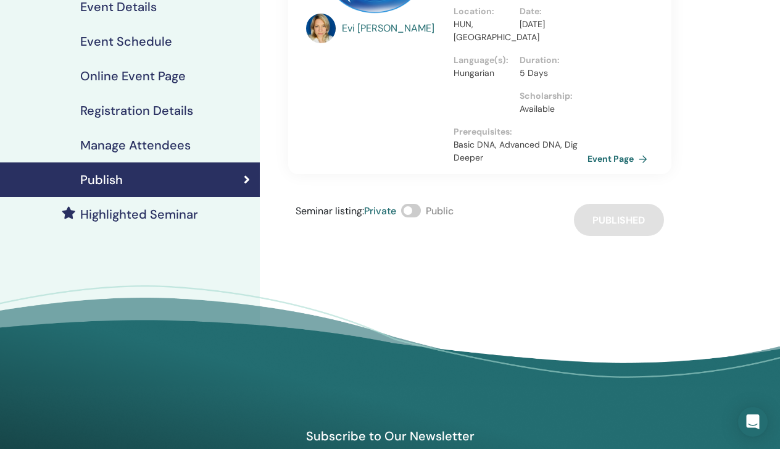
click at [630, 162] on link "Event Page" at bounding box center [620, 158] width 65 height 19
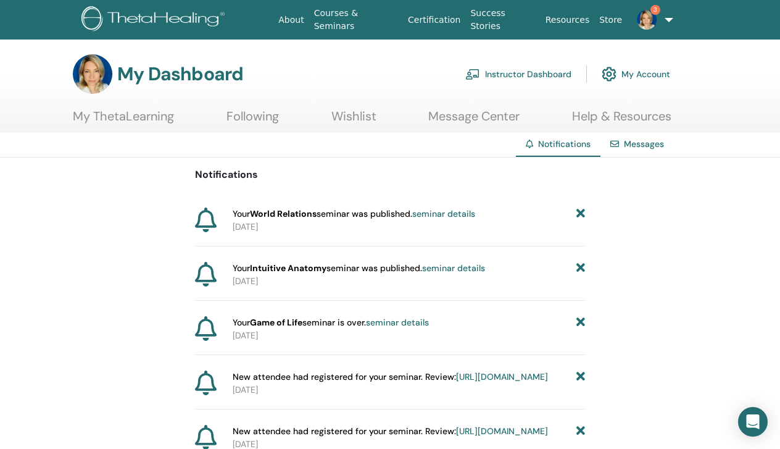
click at [505, 77] on link "Instructor Dashboard" at bounding box center [518, 73] width 106 height 27
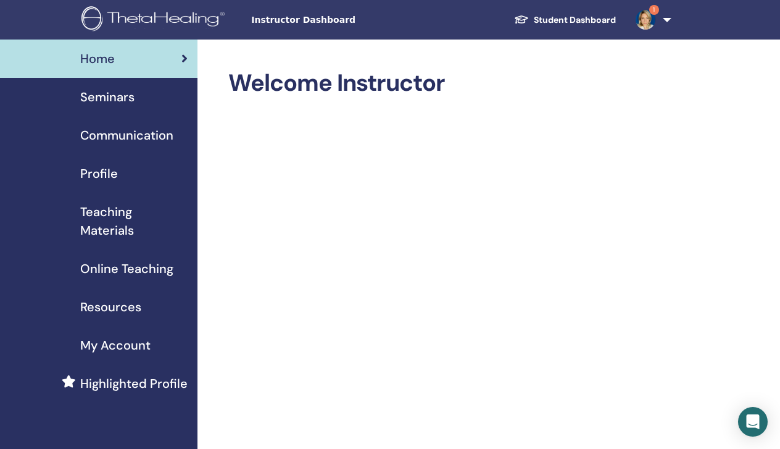
click at [106, 101] on span "Seminars" at bounding box center [107, 97] width 54 height 19
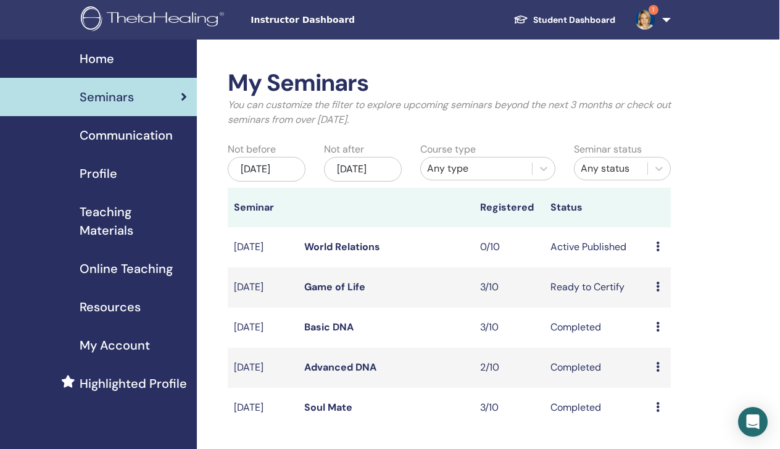
scroll to position [0, 1]
